Goal: Communication & Community: Answer question/provide support

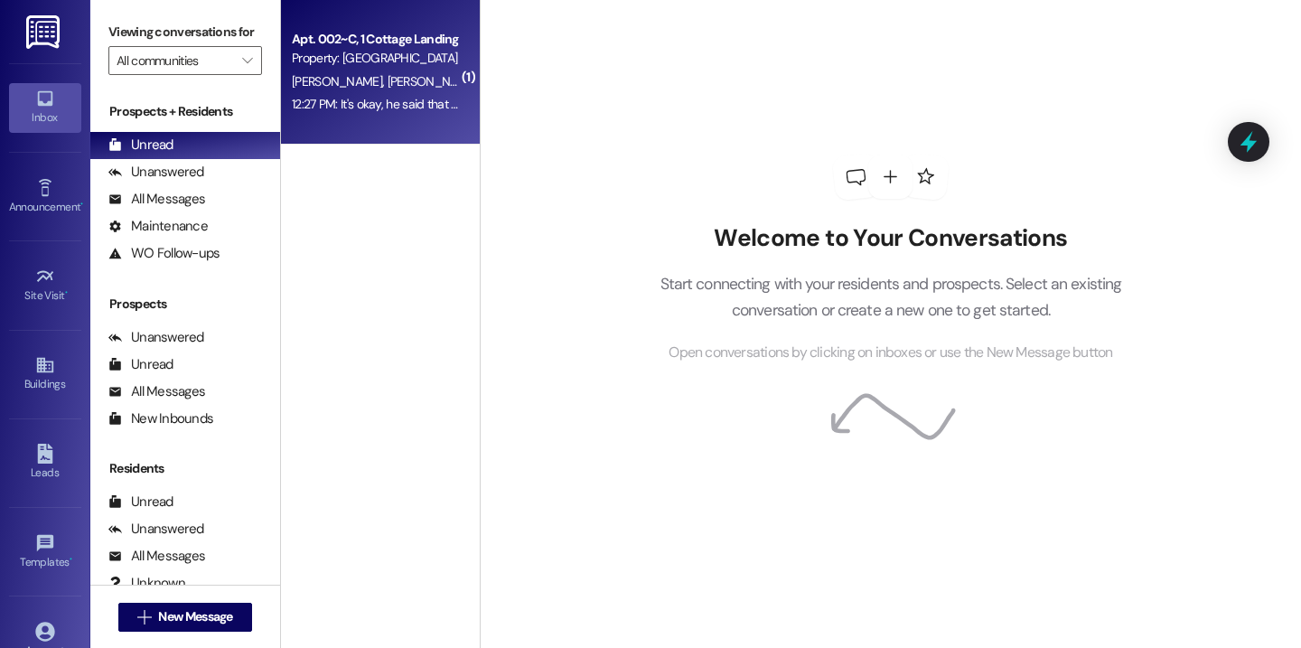
click at [338, 110] on div "12:27 PM: It's okay, he said that he was going to order the parts 12:27 PM: It'…" at bounding box center [454, 104] width 324 height 16
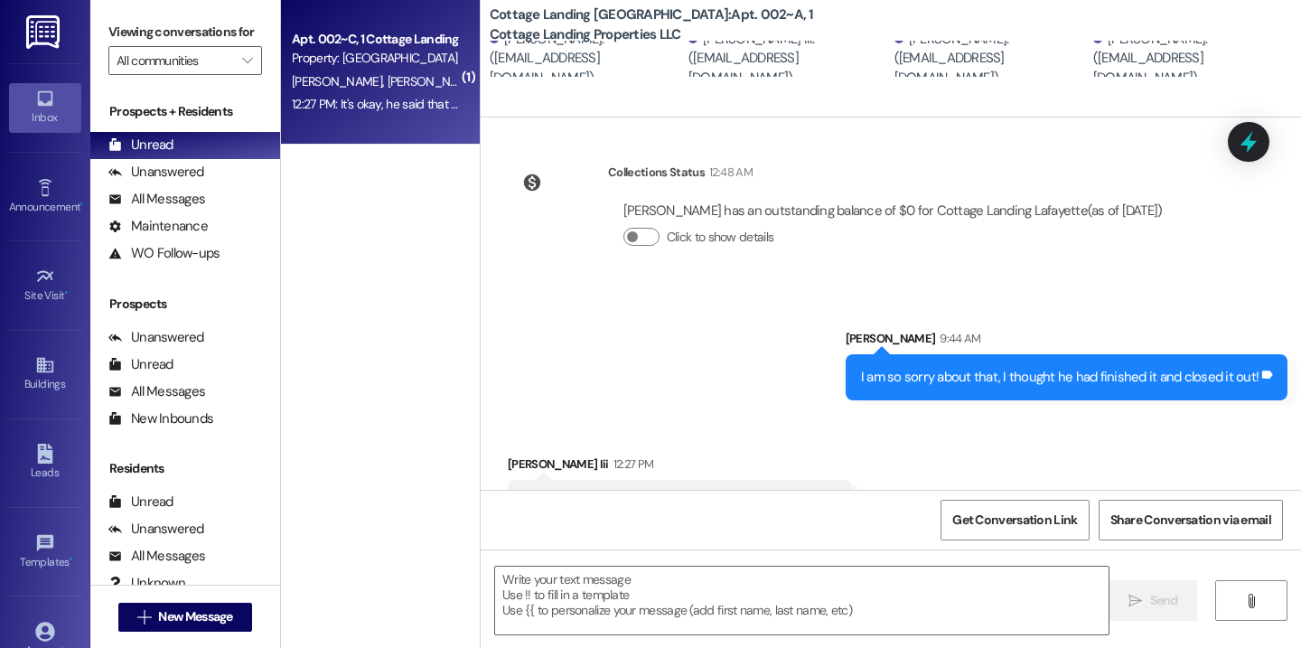
scroll to position [999, 0]
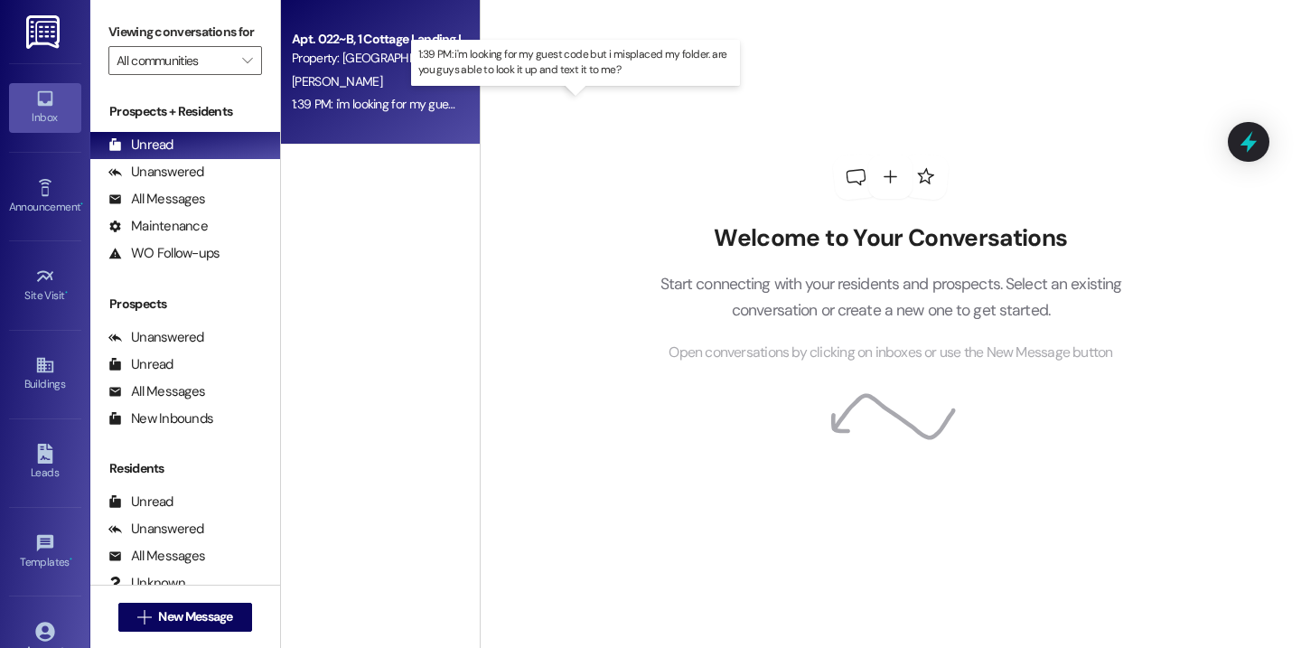
click at [367, 101] on div "1:39 PM: i'm looking for my guest code but i misplaced my folder. are you guys …" at bounding box center [586, 104] width 589 height 16
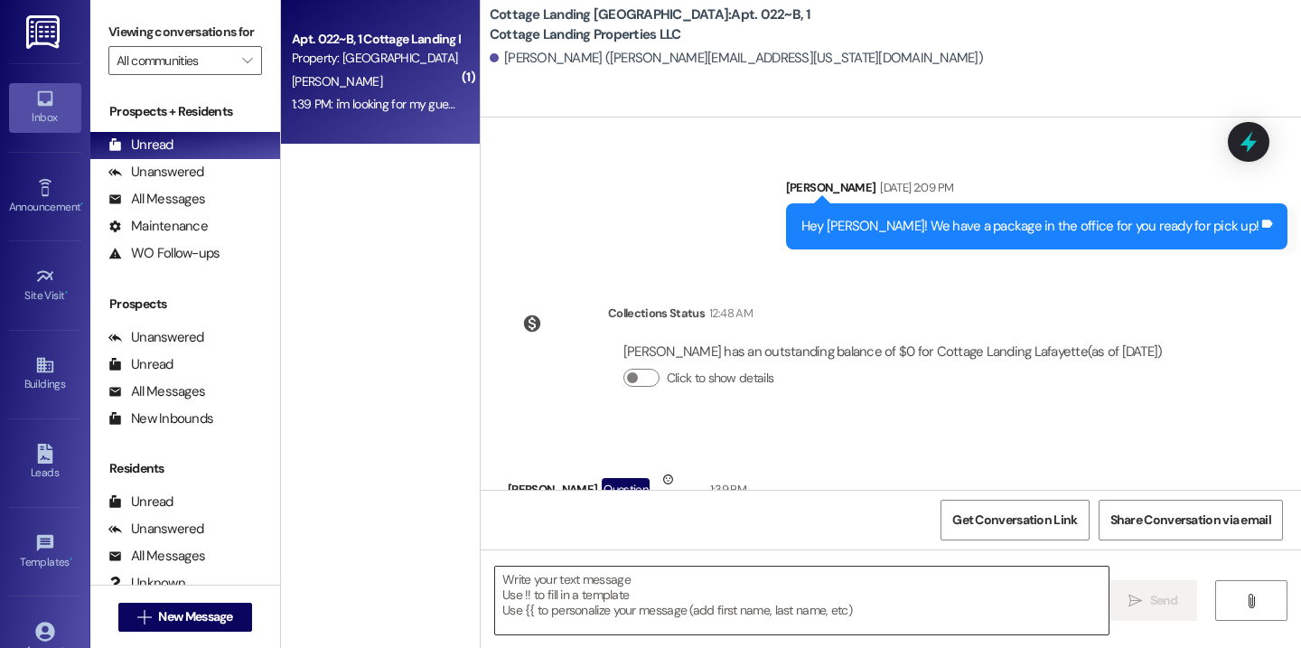
click at [679, 607] on textarea at bounding box center [801, 600] width 613 height 68
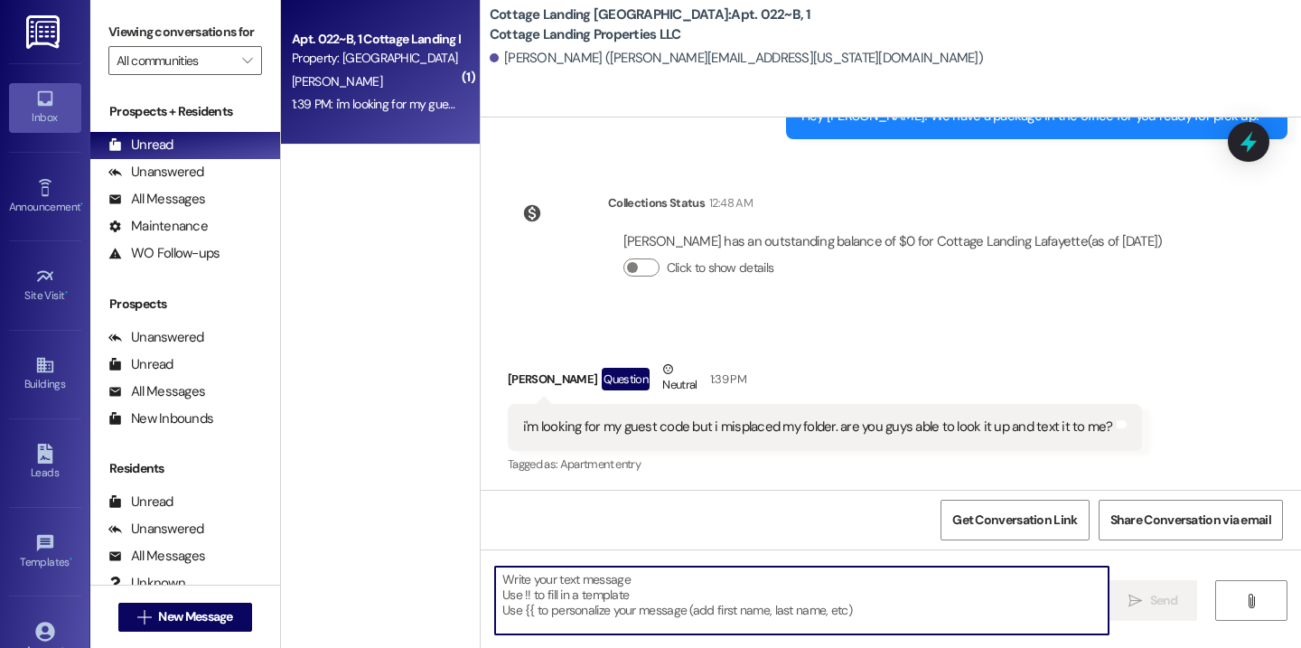
scroll to position [3033, 0]
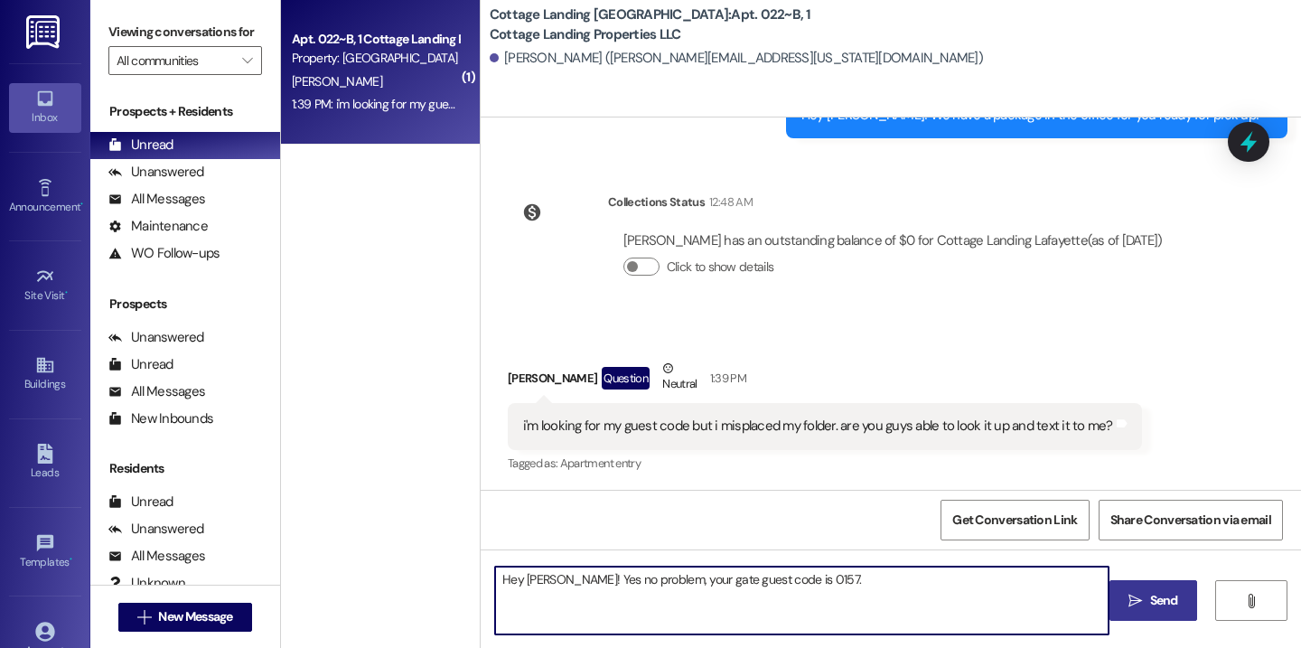
type textarea "Hey Jeffrey! Yes no problem, your gate guest code is 0157."
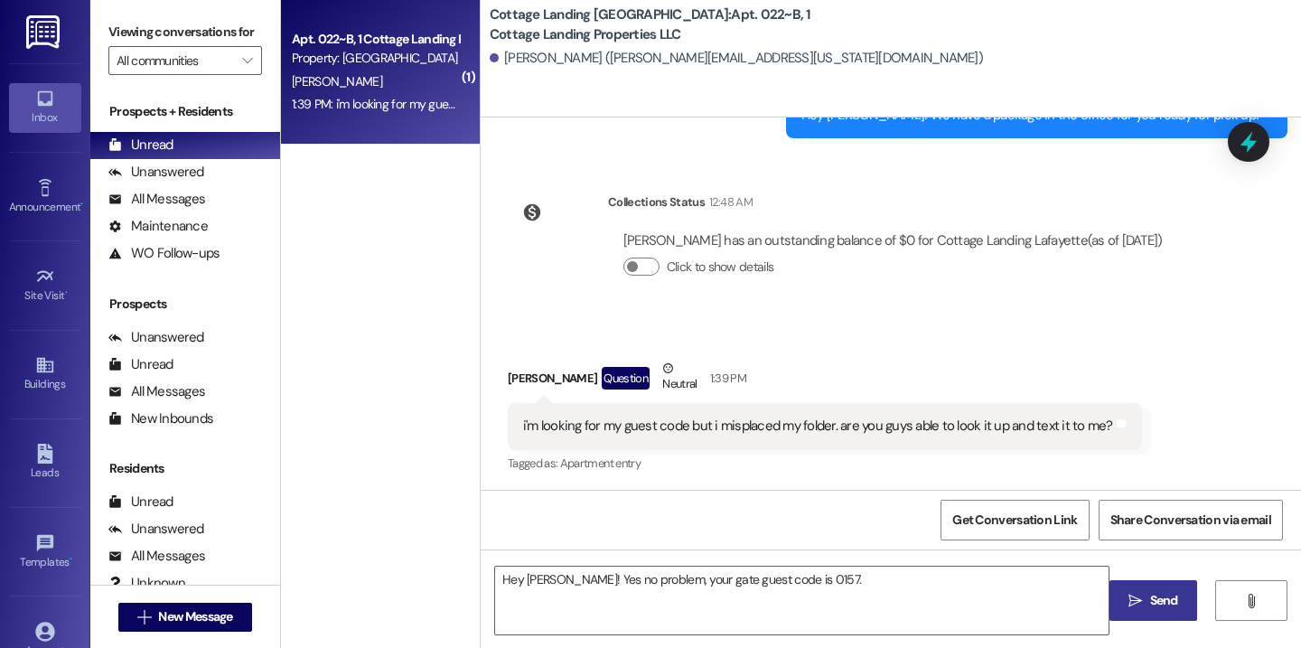
click at [1168, 604] on span "Send" at bounding box center [1164, 600] width 28 height 19
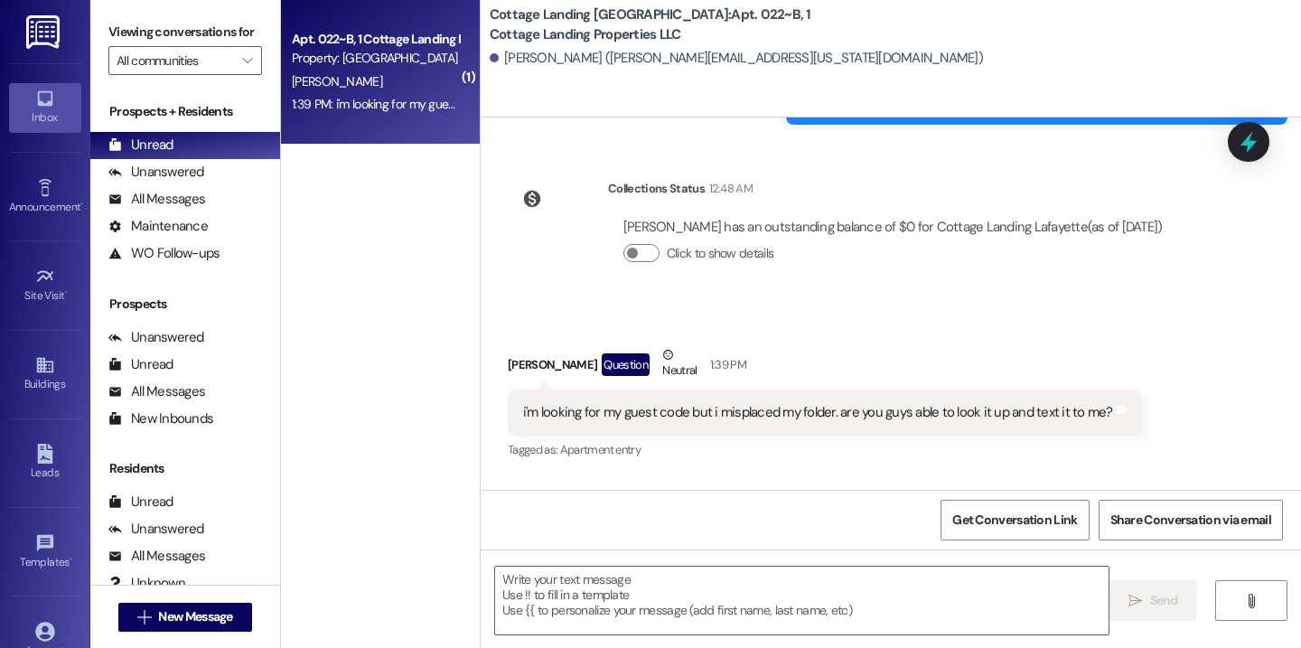
scroll to position [3160, 0]
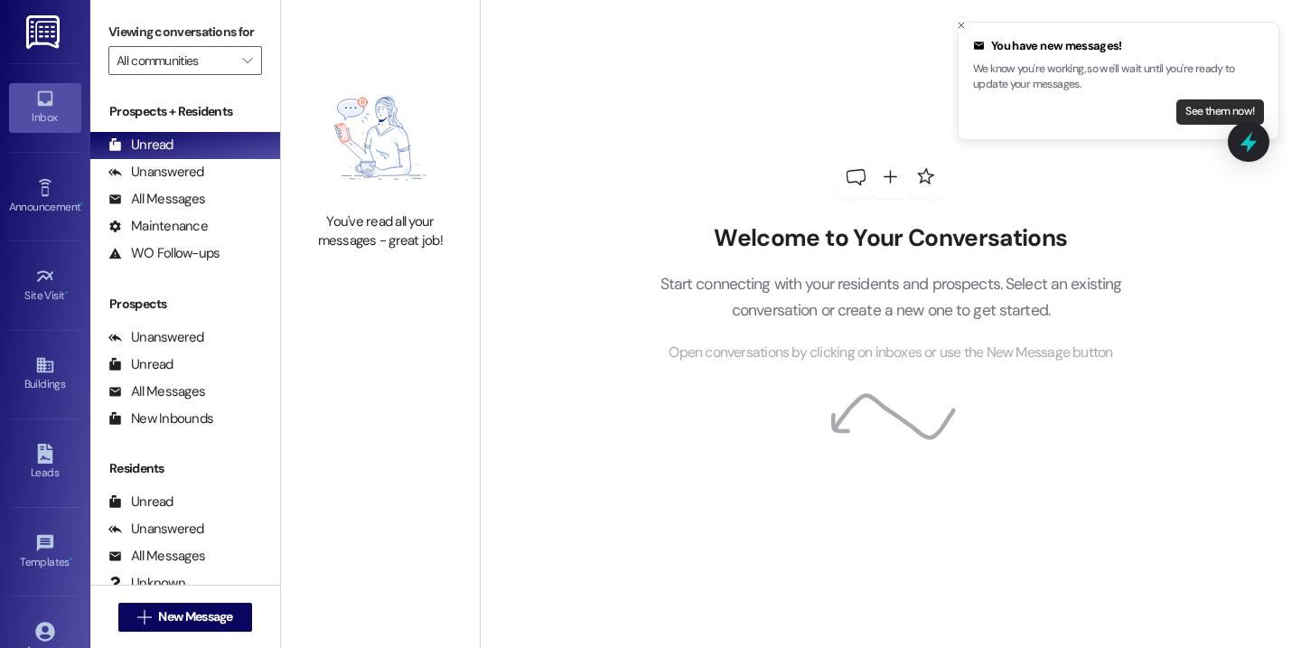
click at [1210, 104] on button "See them now!" at bounding box center [1220, 111] width 88 height 25
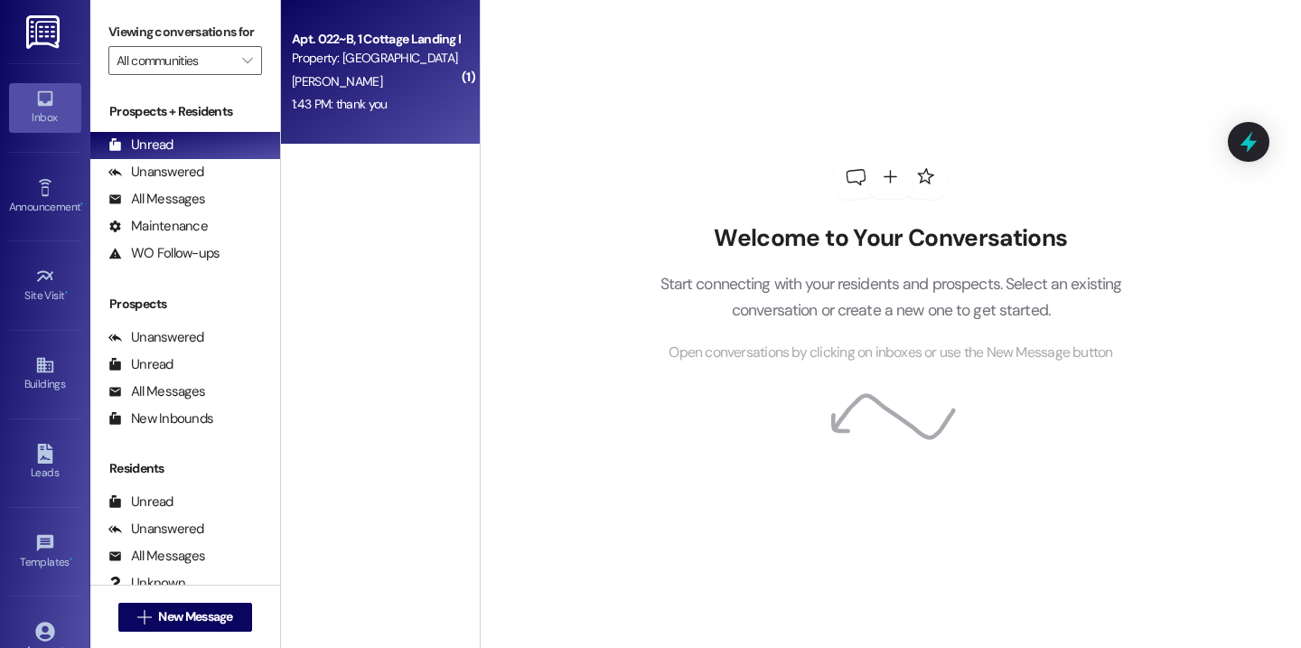
click at [395, 101] on div "1:43 PM: thank you 1:43 PM: thank you" at bounding box center [375, 104] width 171 height 23
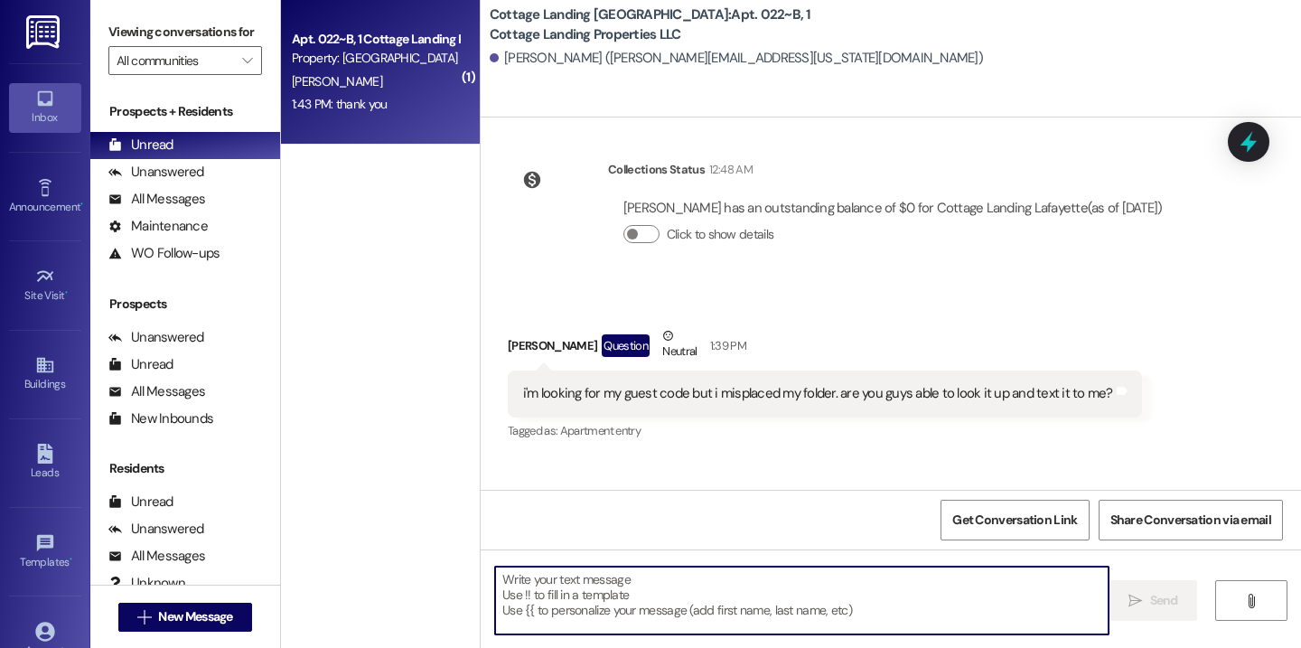
click at [595, 621] on textarea at bounding box center [801, 600] width 613 height 68
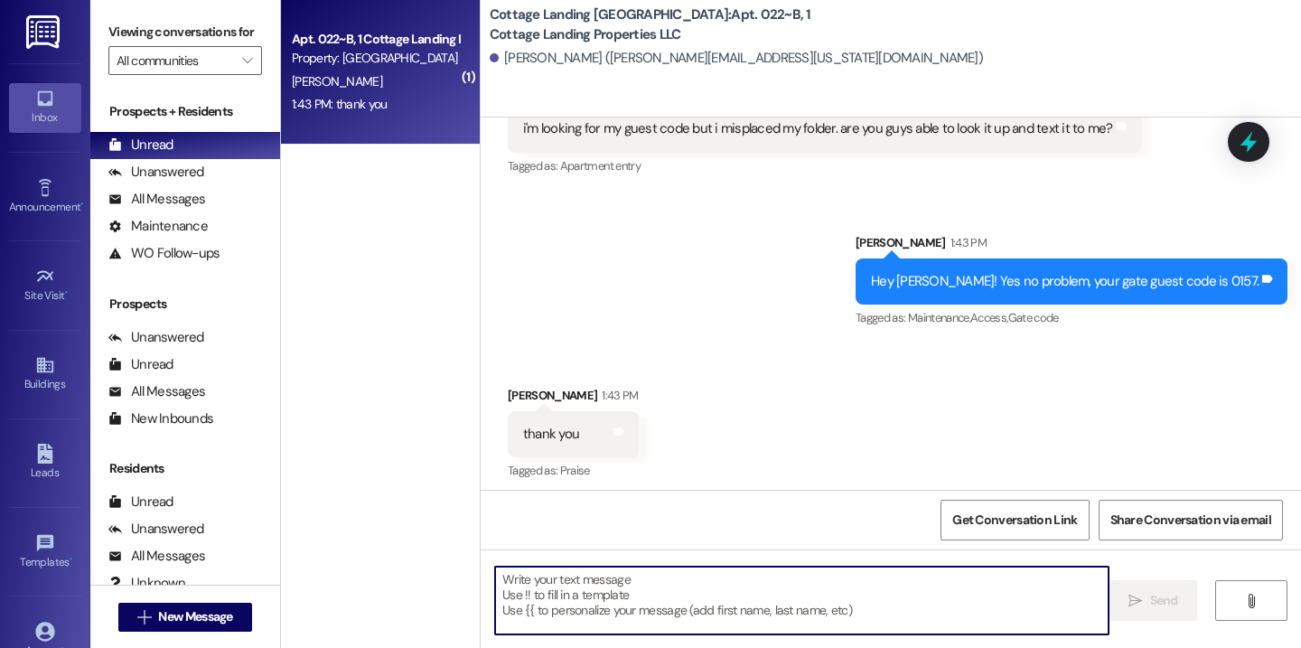
scroll to position [3338, 0]
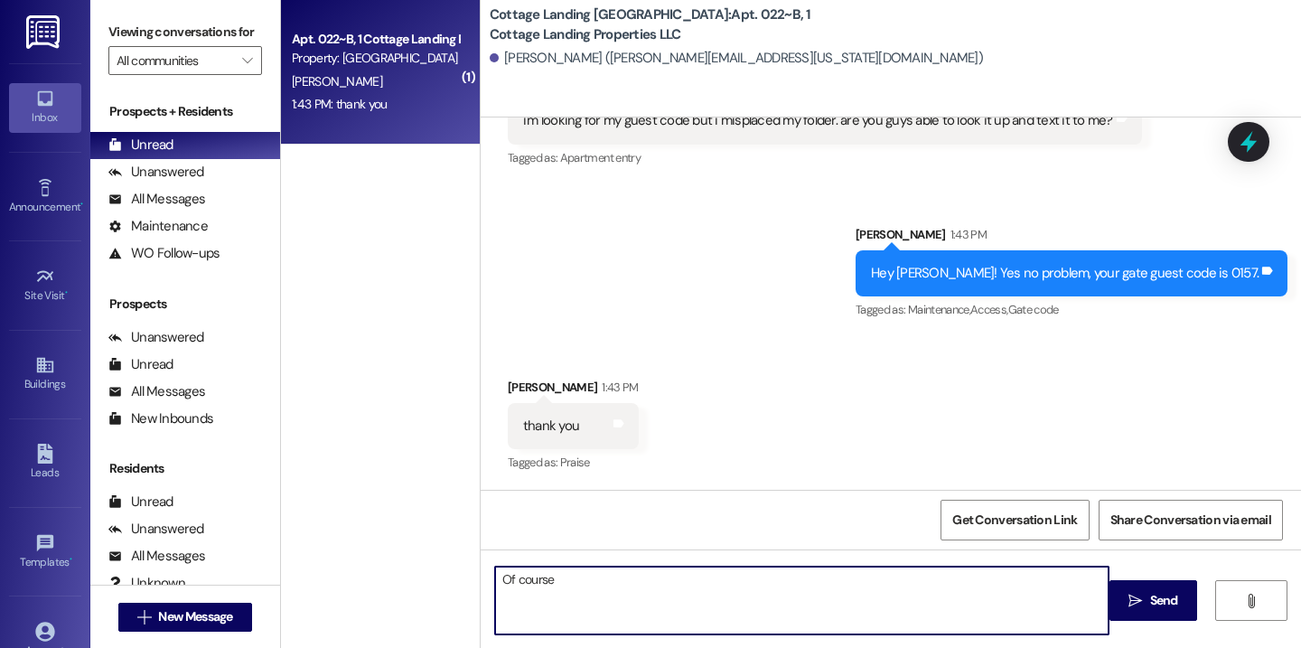
type textarea "Of course!"
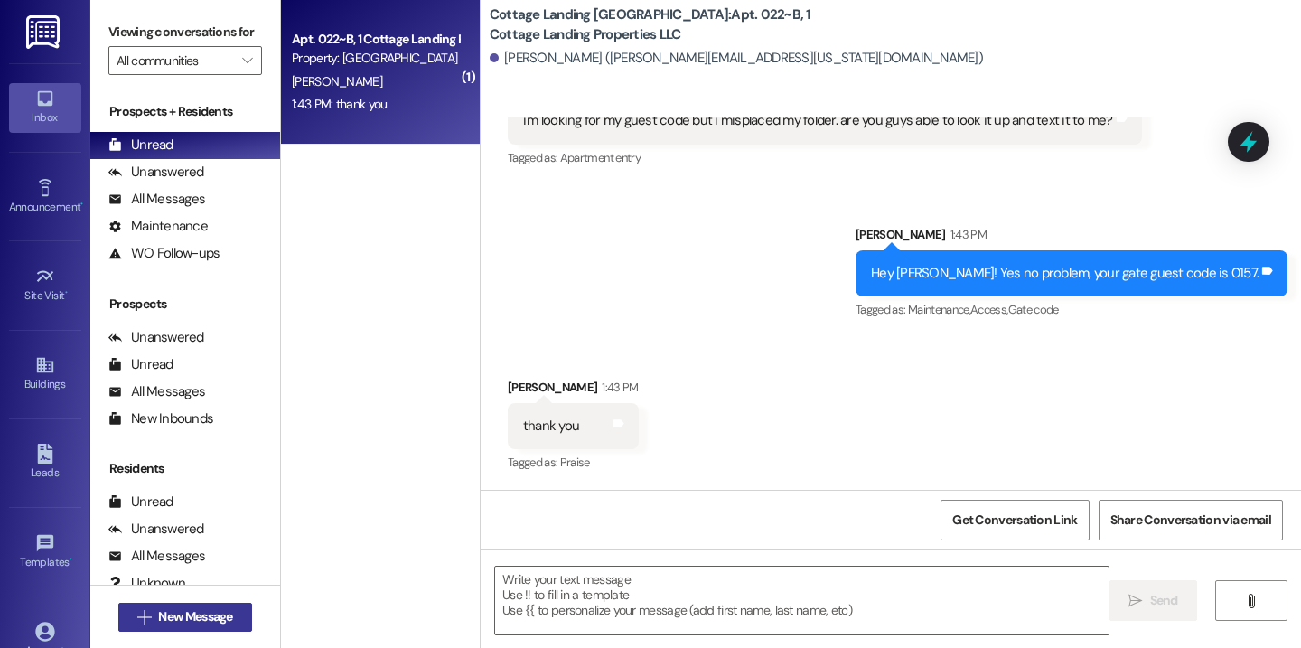
click at [195, 621] on span "New Message" at bounding box center [195, 616] width 74 height 19
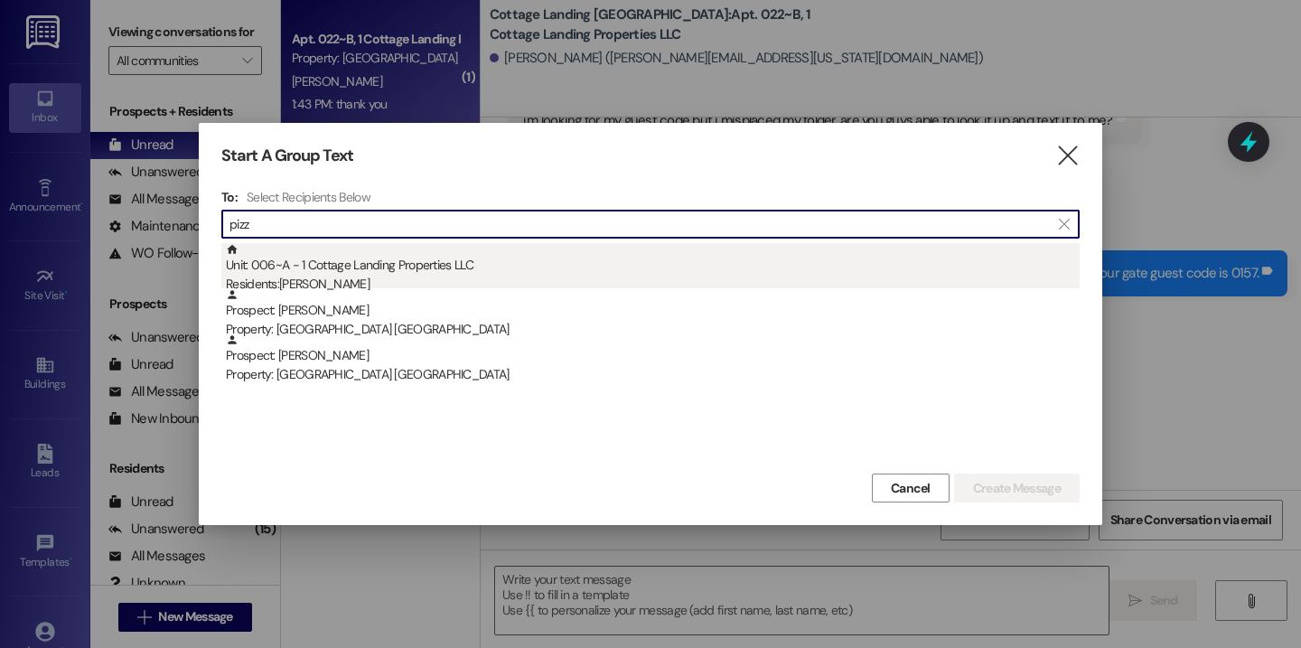
type input "pizz"
click at [465, 270] on div "Unit: 006~A - 1 Cottage Landing Properties LLC Residents: Lucy Pizza" at bounding box center [653, 268] width 854 height 51
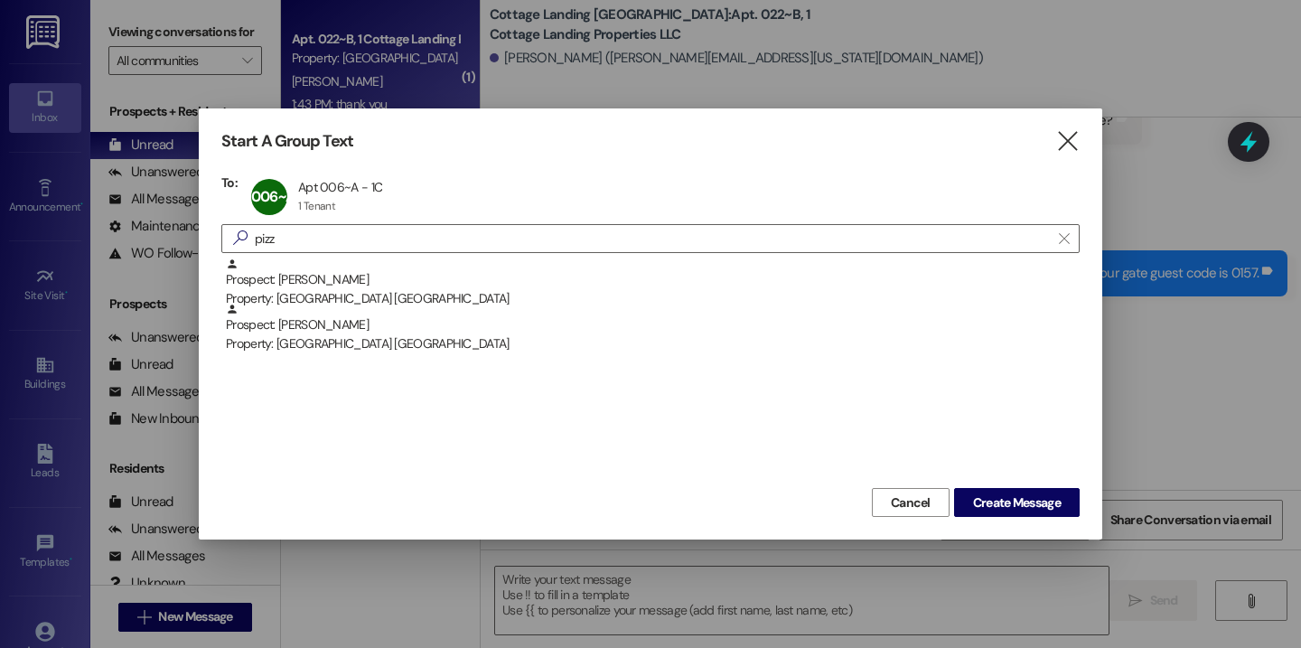
click at [970, 522] on div "Start A Group Text  To: 006~A Apt 006~A - 1C Apt 006~A - 1C 1 Tenant 1 Tenant …" at bounding box center [650, 323] width 903 height 431
click at [984, 493] on span "Create Message" at bounding box center [1017, 502] width 88 height 19
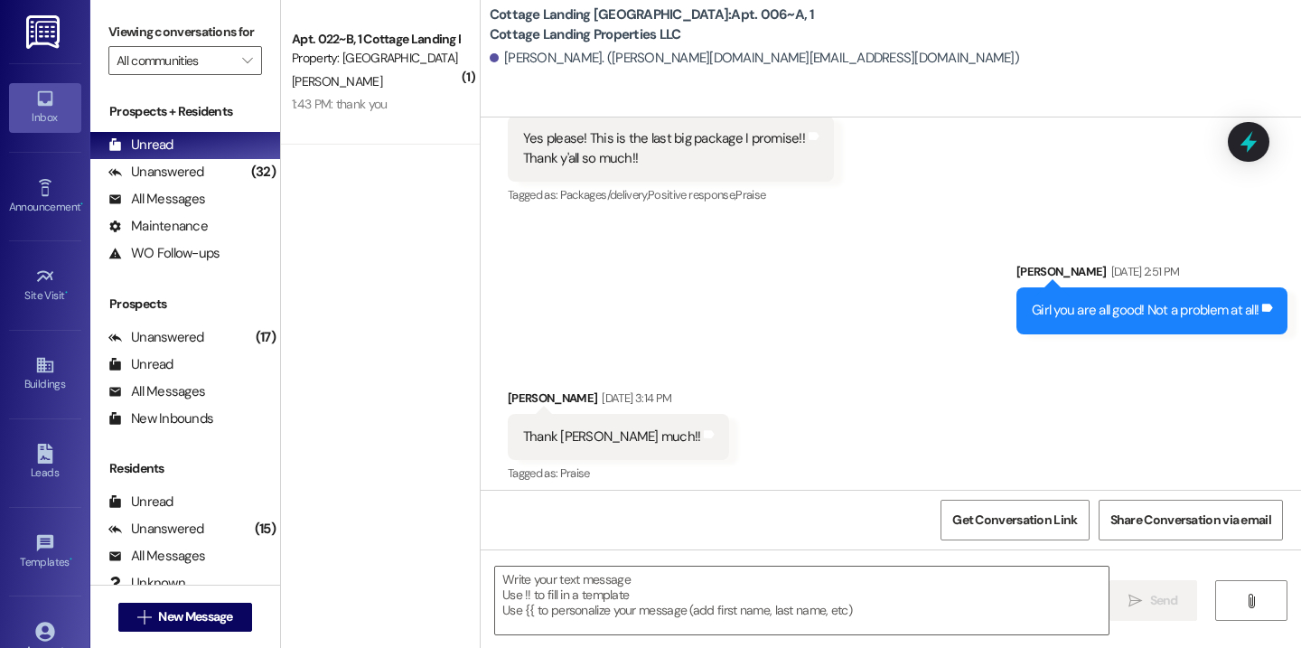
scroll to position [2344, 0]
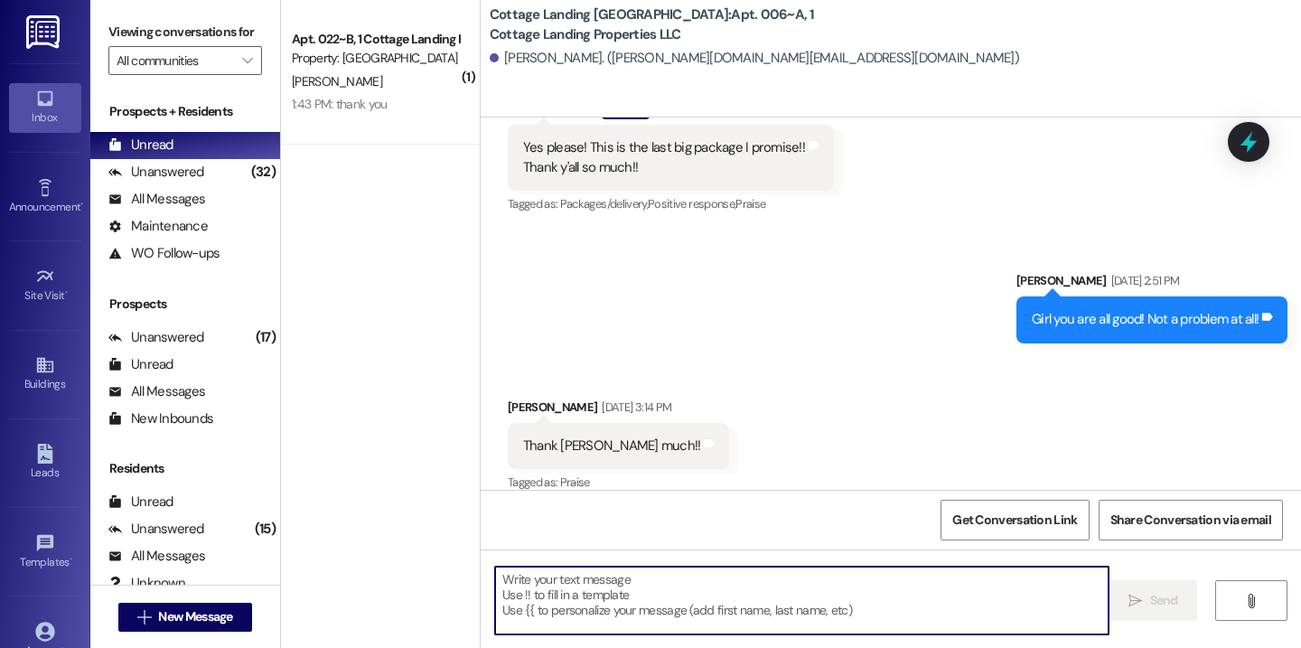
click at [561, 592] on textarea at bounding box center [801, 600] width 613 height 68
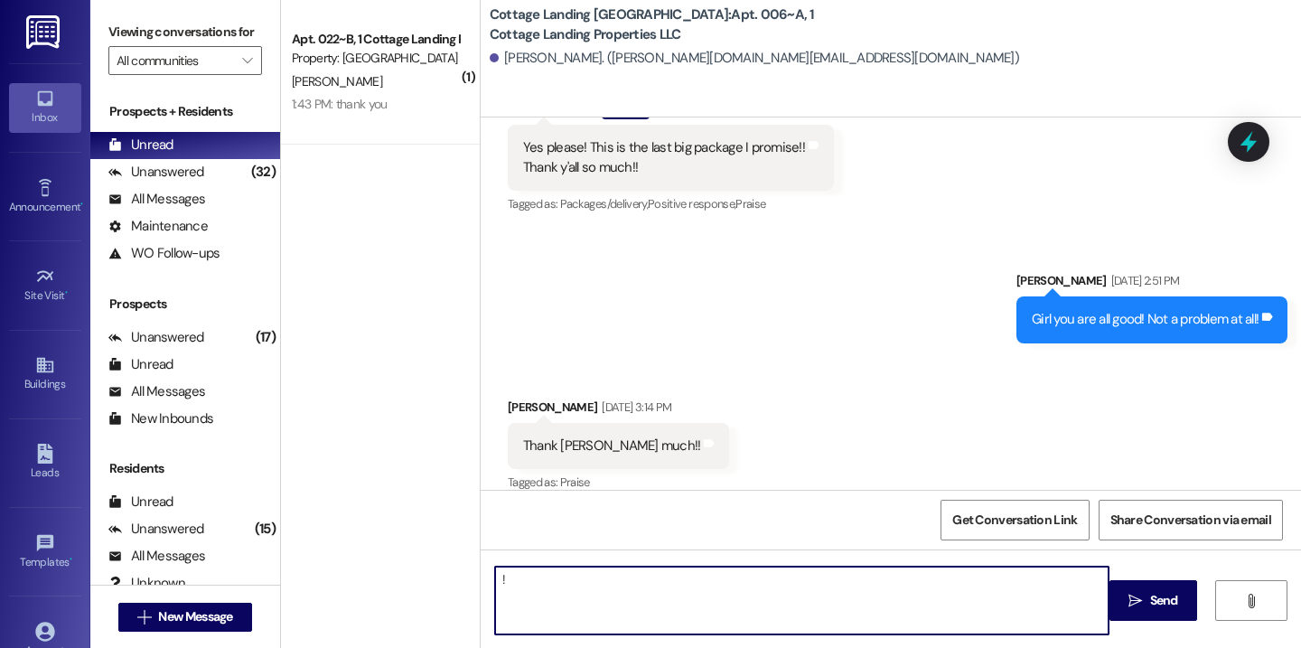
type textarea "!!"
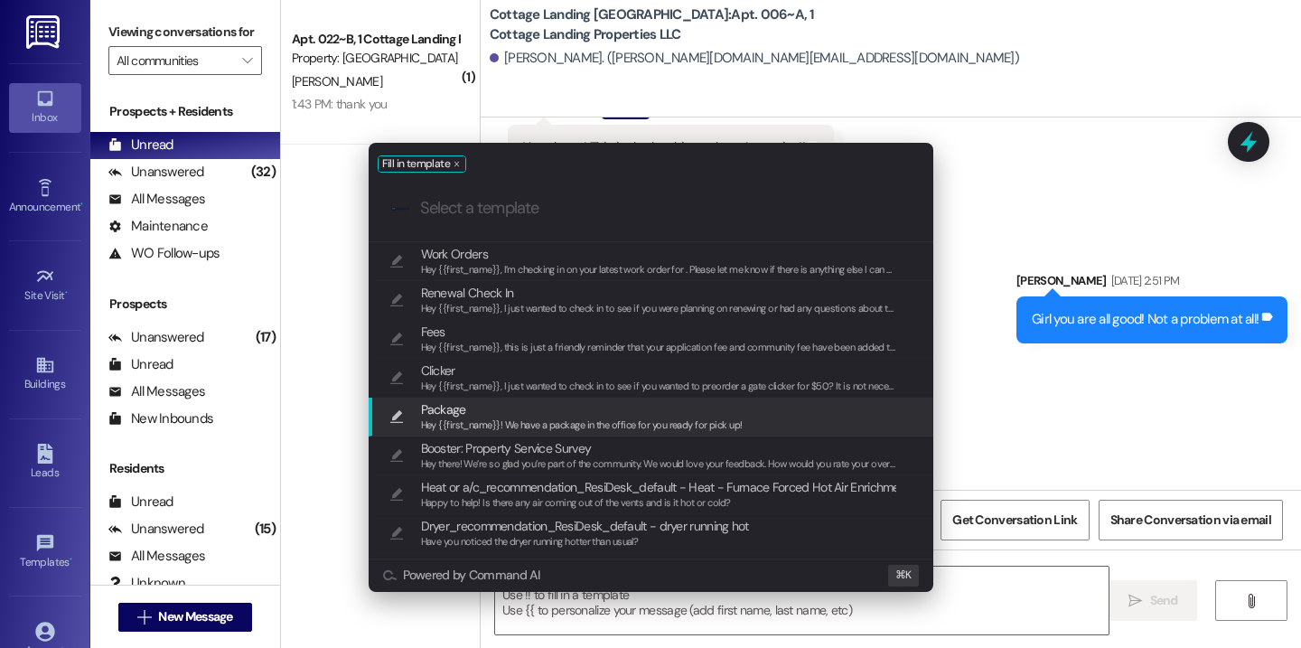
click at [535, 417] on div "Hey {{first_name}}! We have a package in the office for you ready for pick up!" at bounding box center [582, 425] width 322 height 16
type textarea "Hey {{first_name}}! We have a package in the office for you ready for pick up!"
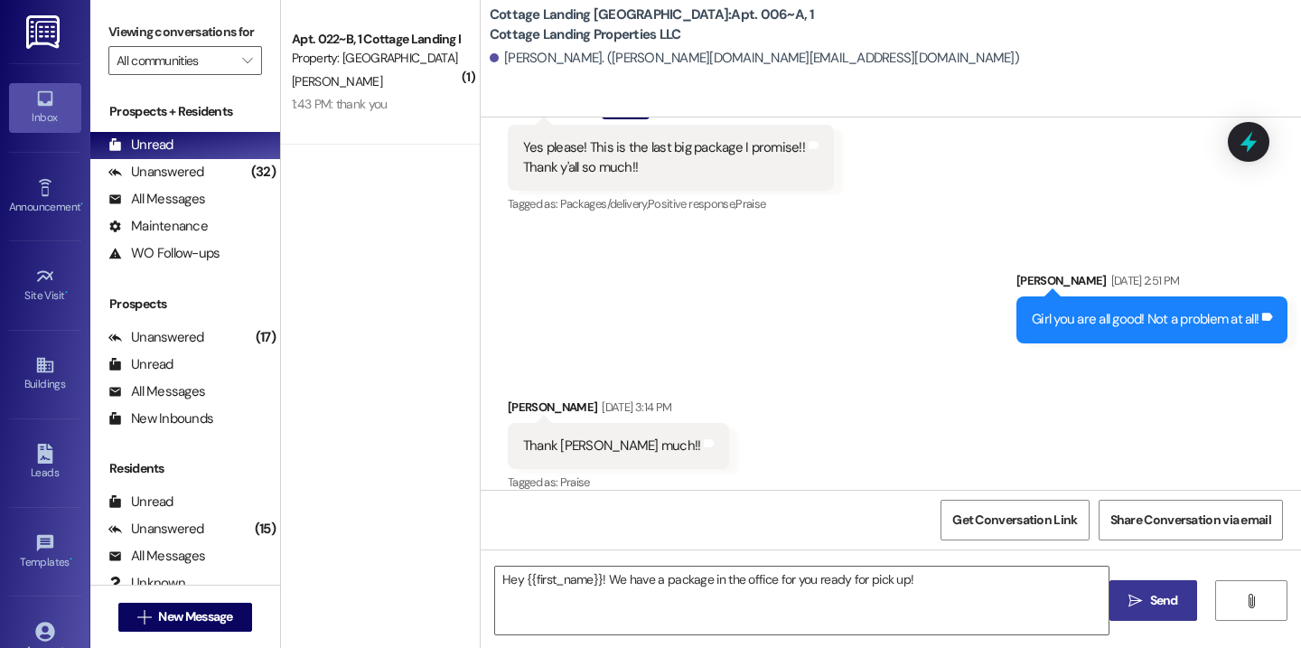
click at [1138, 614] on button " Send" at bounding box center [1153, 600] width 88 height 41
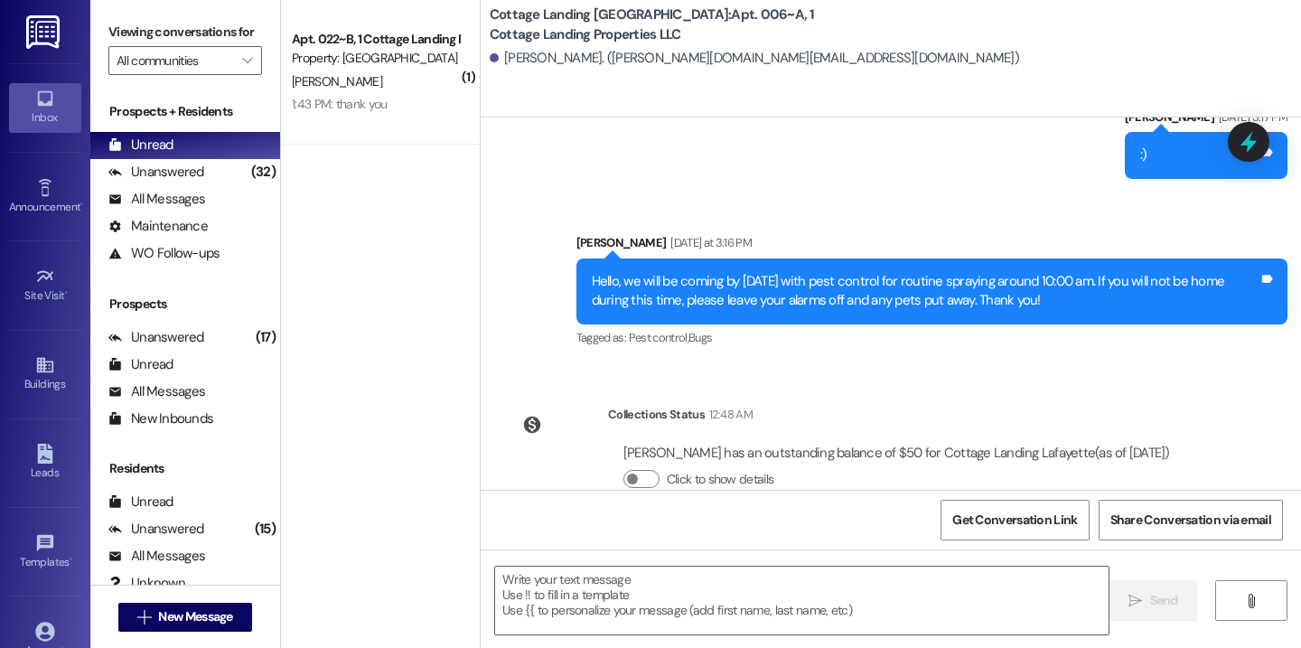
scroll to position [2934, 0]
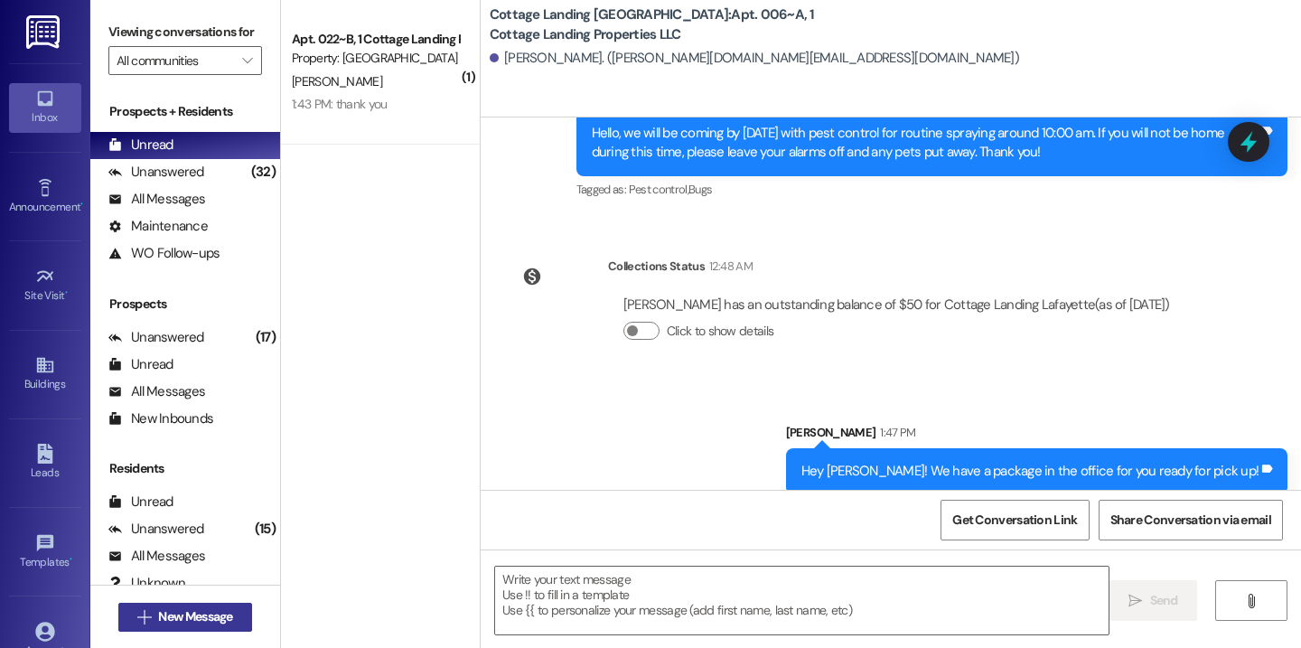
click at [219, 607] on span "New Message" at bounding box center [195, 616] width 74 height 19
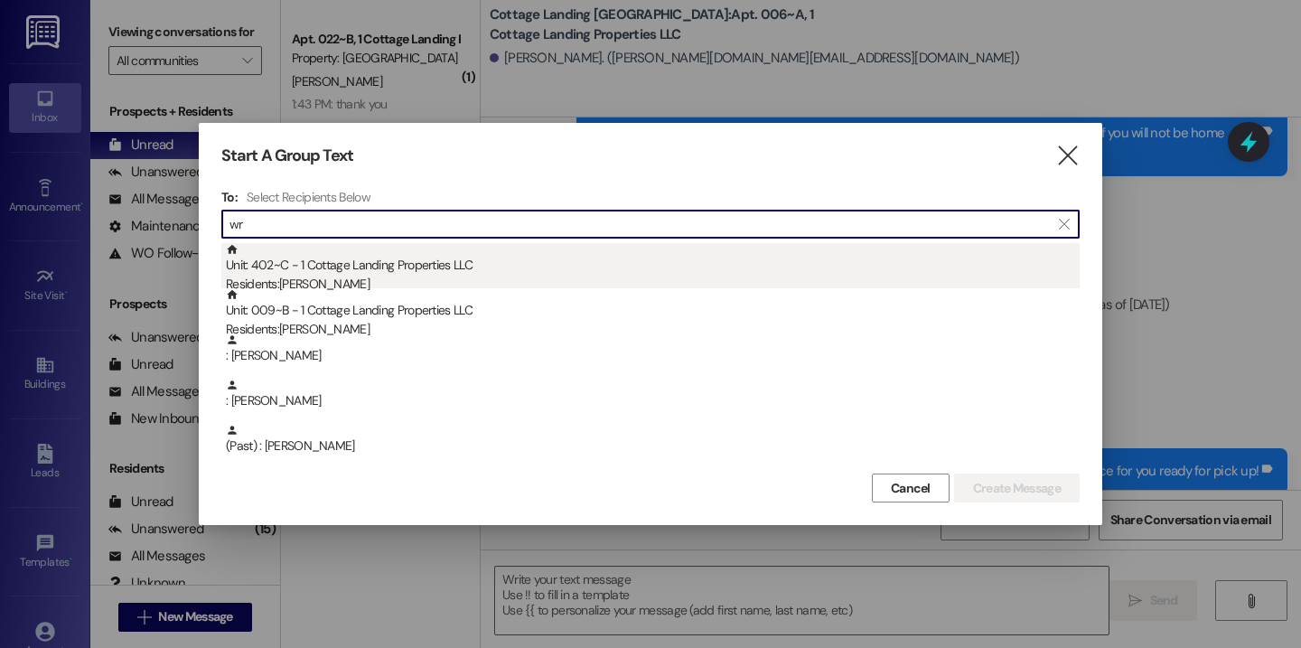
type input "wr"
click at [483, 281] on div "Residents: Bailey Wright" at bounding box center [653, 284] width 854 height 19
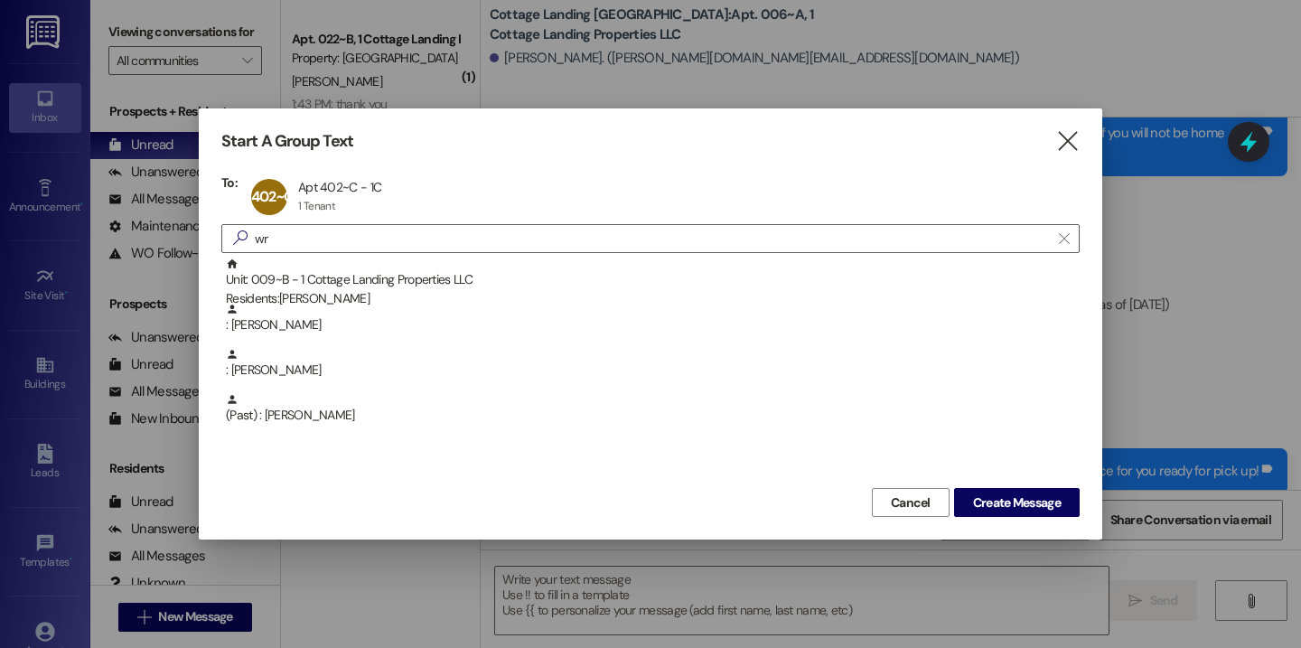
click at [1007, 487] on div "Cancel Create Message" at bounding box center [650, 499] width 858 height 33
click at [1008, 498] on span "Create Message" at bounding box center [1017, 502] width 88 height 19
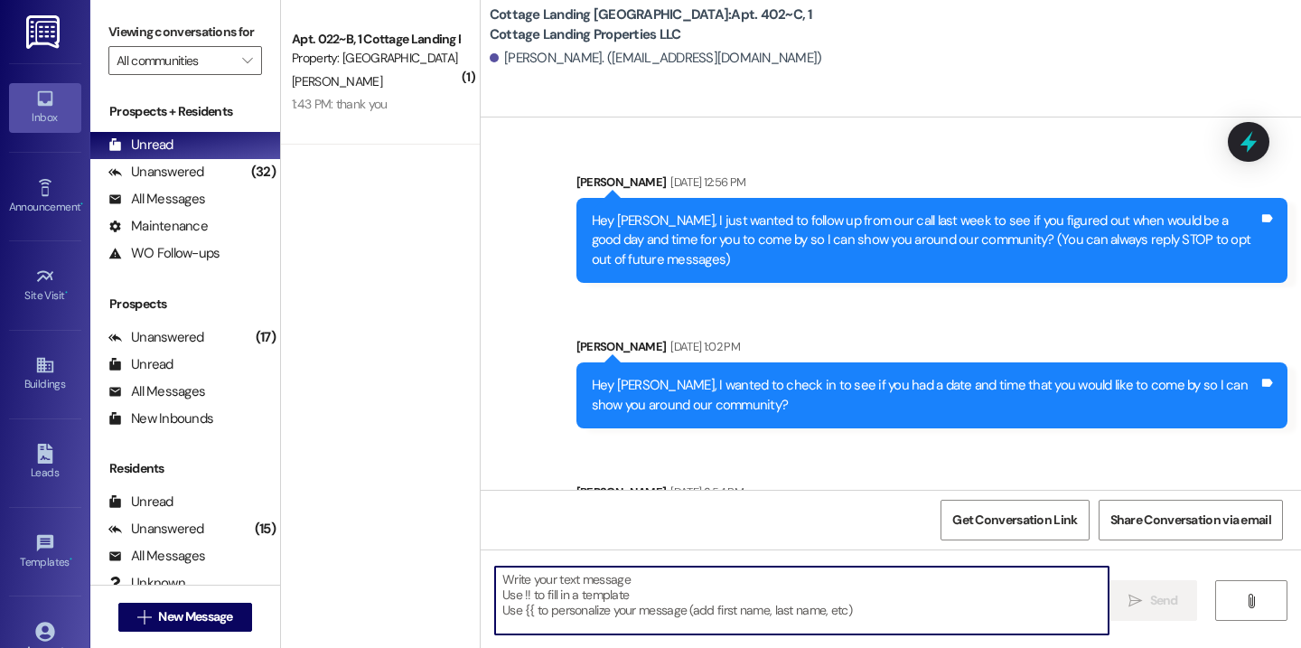
click at [739, 589] on textarea at bounding box center [801, 600] width 613 height 68
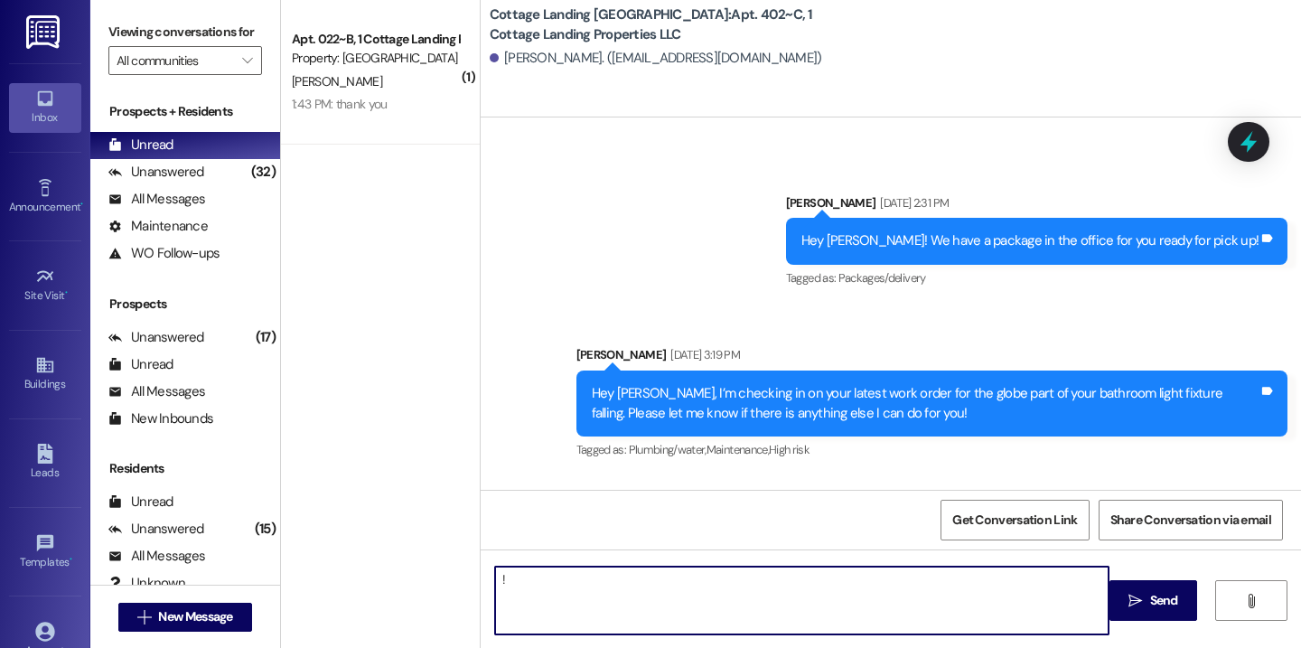
type textarea "!!"
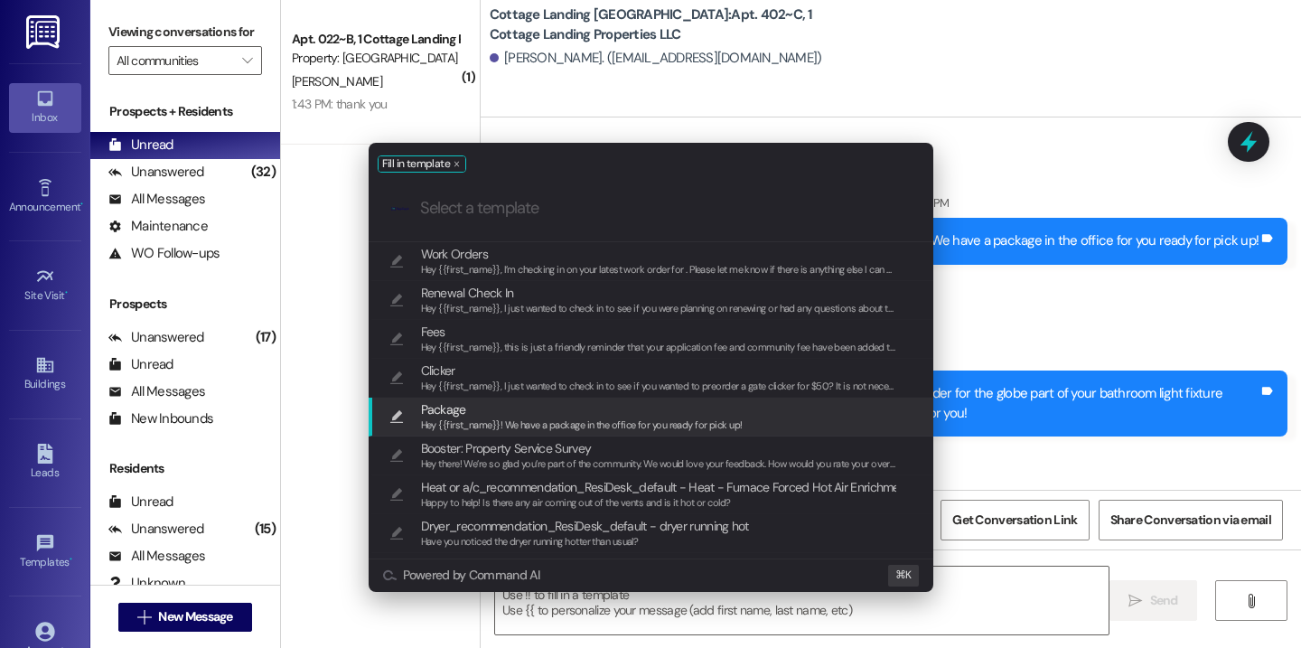
click at [559, 409] on span "Package" at bounding box center [582, 409] width 322 height 20
type textarea "Hey {{first_name}}! We have a package in the office for you ready for pick up!"
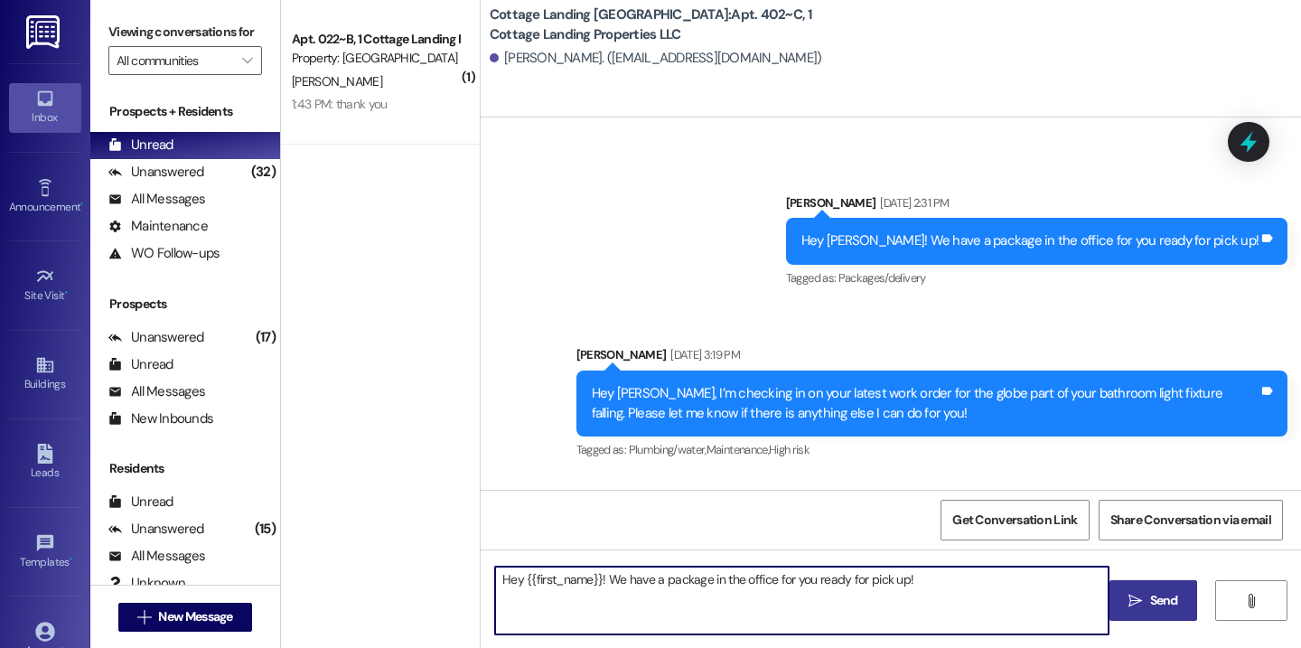
click at [1130, 599] on icon "" at bounding box center [1135, 601] width 14 height 14
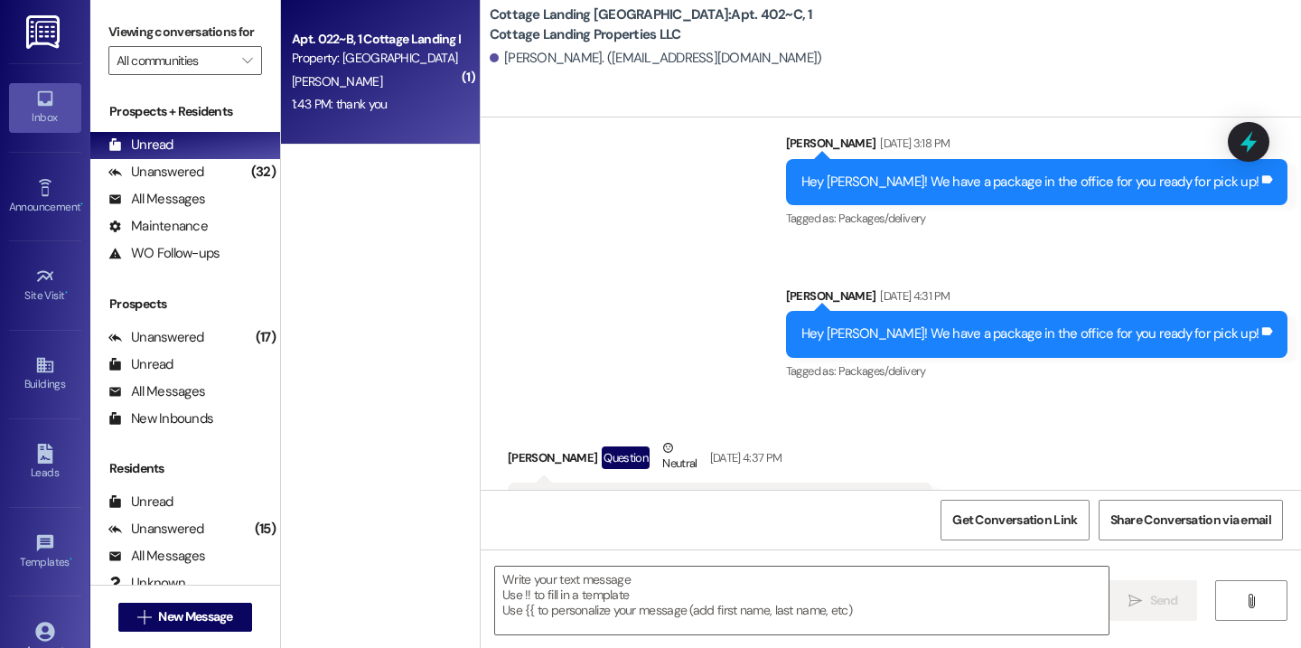
scroll to position [39164, 0]
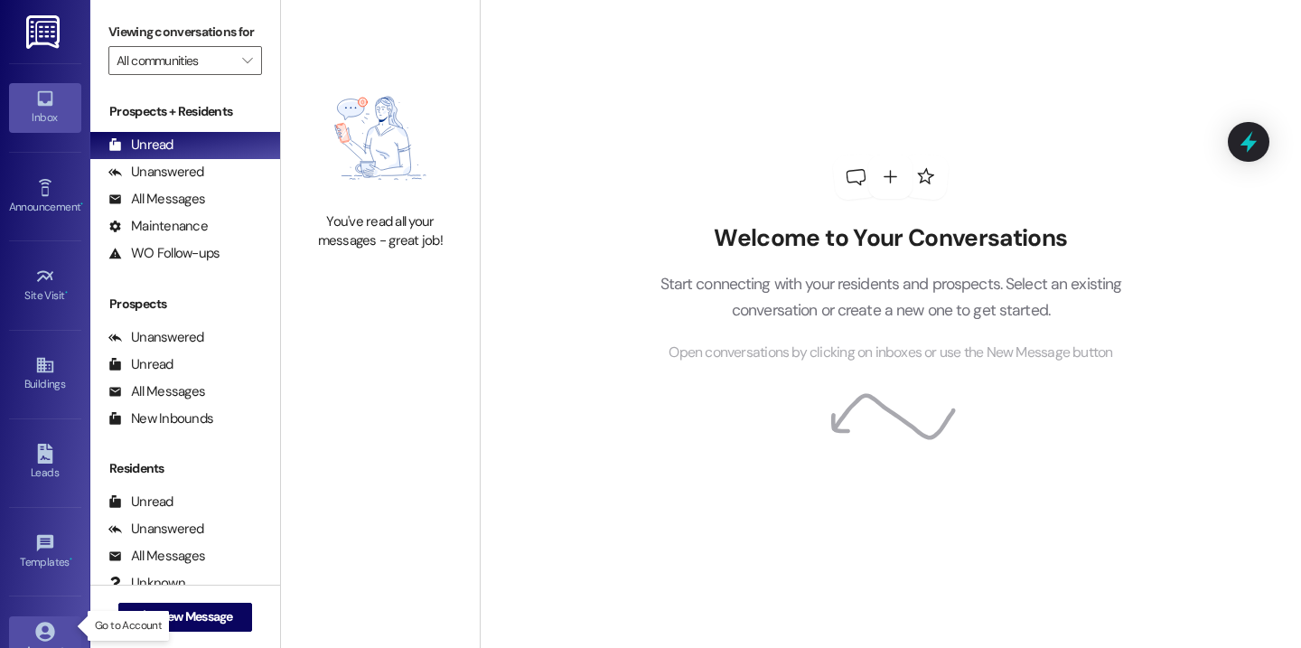
click at [48, 624] on icon at bounding box center [45, 632] width 20 height 20
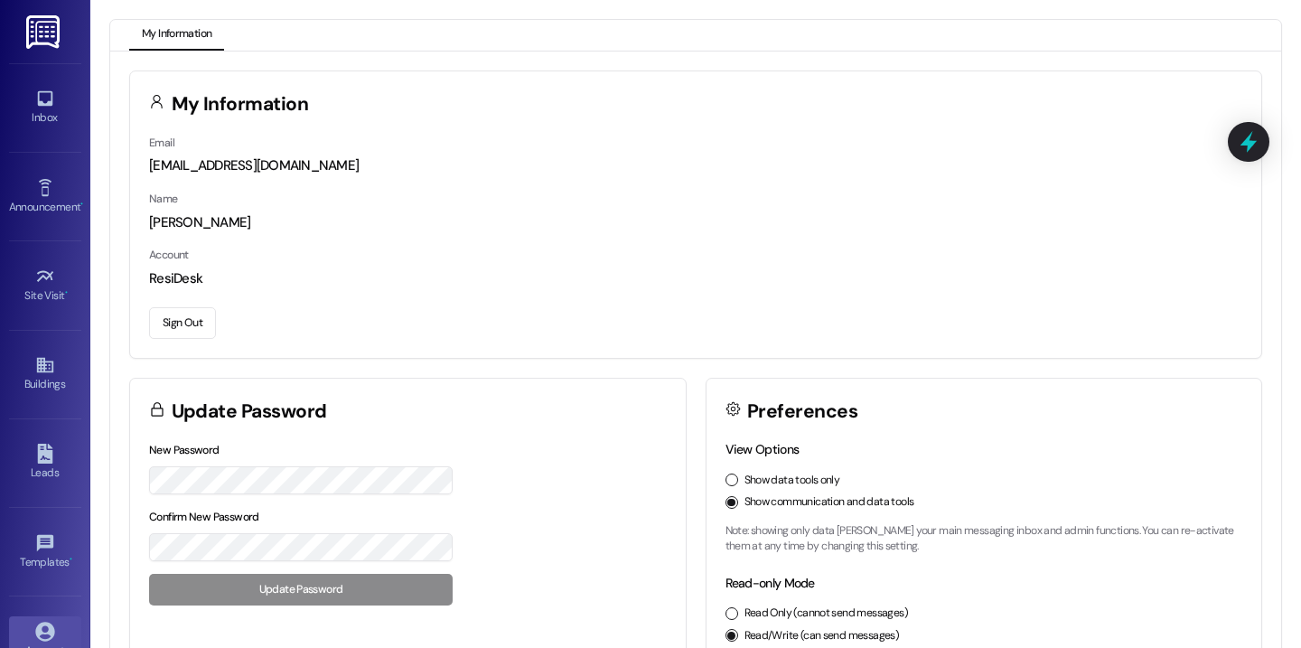
click at [177, 333] on button "Sign Out" at bounding box center [182, 323] width 67 height 32
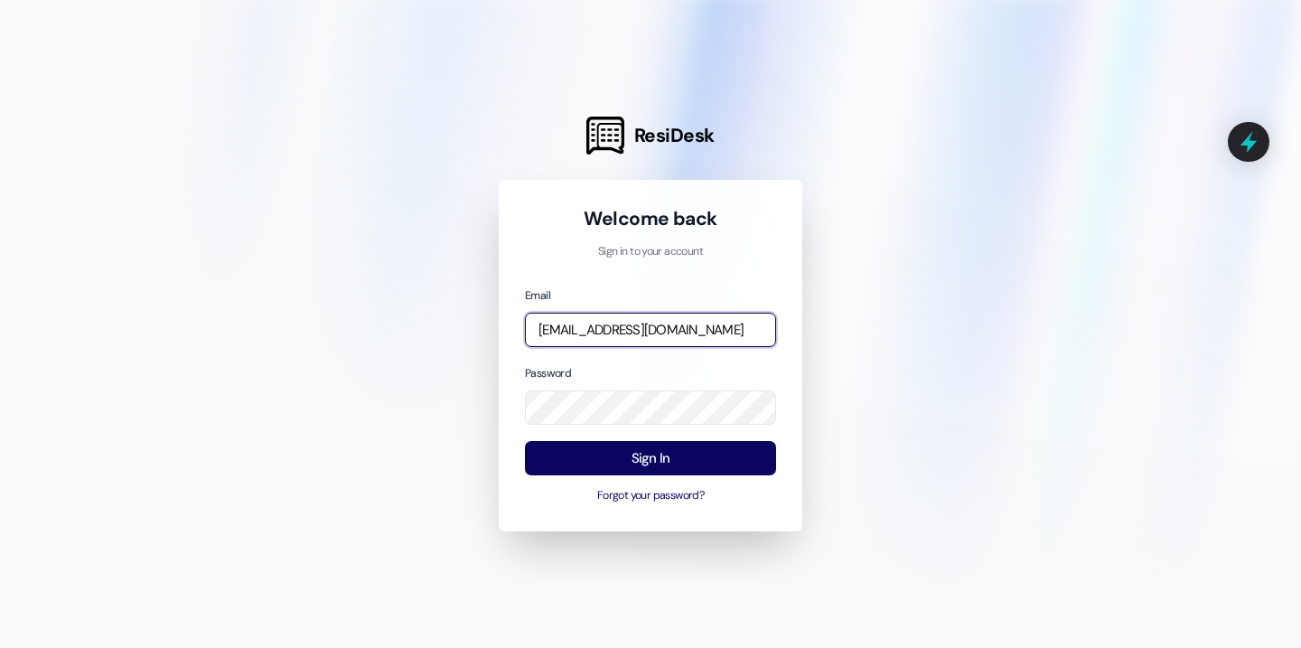
click at [769, 326] on input "baileym@cottagelandinglafayette.com" at bounding box center [650, 330] width 251 height 35
type input "annaj@imsdevelopment.net"
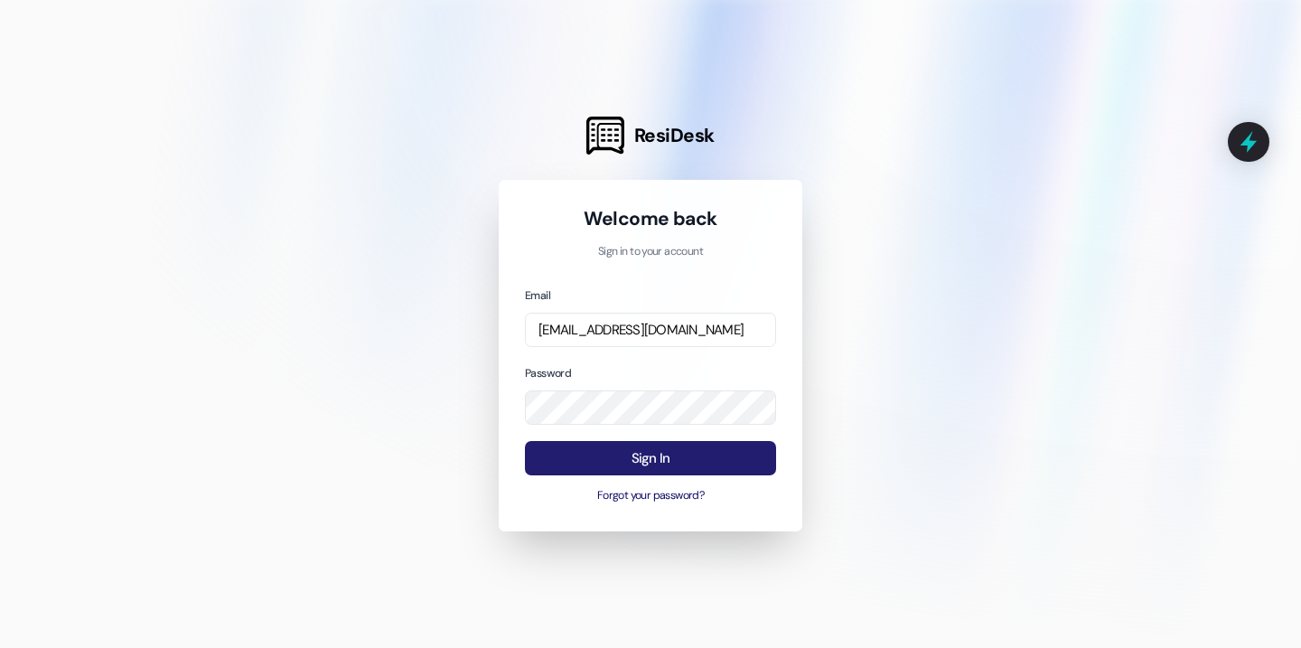
click at [727, 453] on button "Sign In" at bounding box center [650, 458] width 251 height 35
